Goal: Find specific page/section

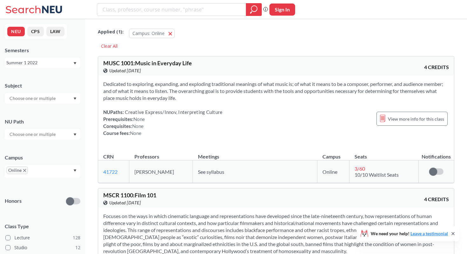
scroll to position [13, 0]
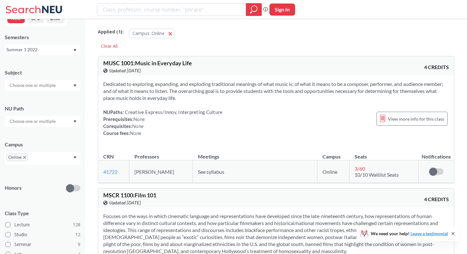
click at [44, 159] on input "text" at bounding box center [39, 159] width 19 height 8
click at [60, 143] on div "Campus" at bounding box center [43, 144] width 76 height 7
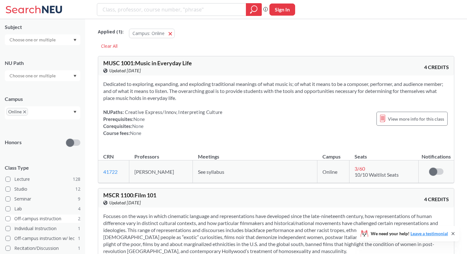
scroll to position [53, 0]
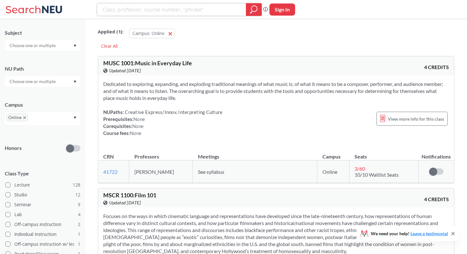
click at [138, 14] on input "search" at bounding box center [171, 9] width 139 height 11
type input "CS"
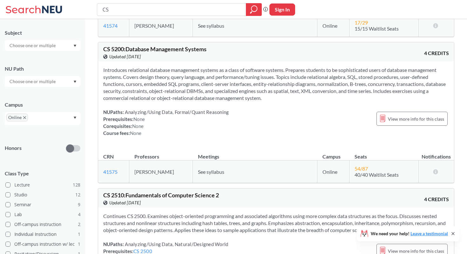
scroll to position [1334, 0]
